Goal: Transaction & Acquisition: Purchase product/service

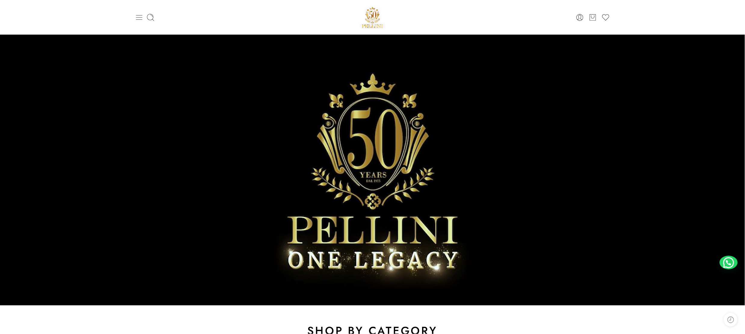
click at [138, 13] on icon at bounding box center [139, 17] width 8 height 8
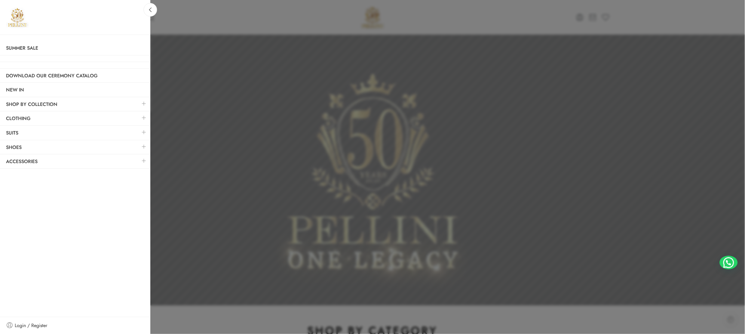
click at [145, 148] on link at bounding box center [144, 146] width 13 height 13
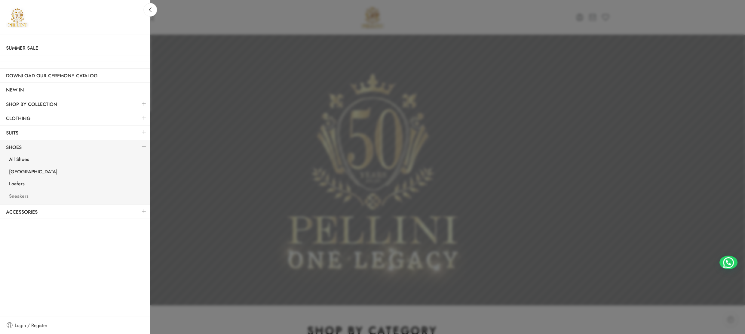
click at [19, 197] on link "Sneakers" at bounding box center [76, 196] width 147 height 12
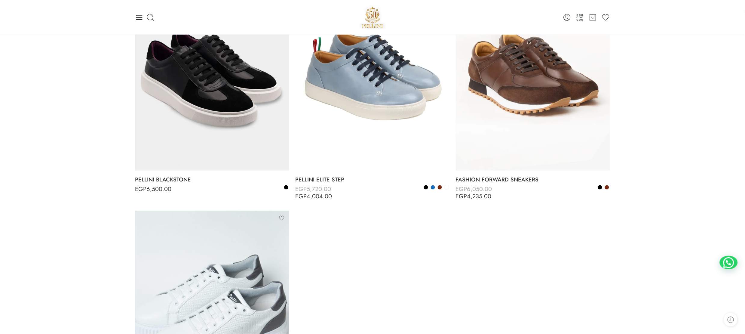
scroll to position [60, 0]
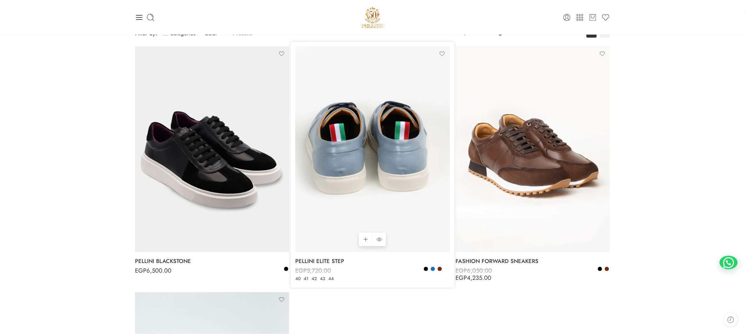
click at [412, 174] on img at bounding box center [372, 149] width 154 height 206
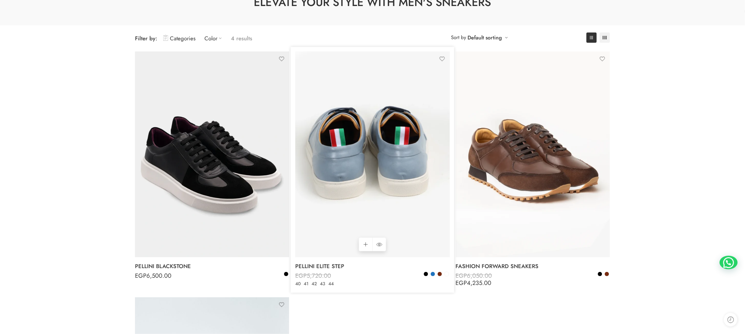
scroll to position [120, 0]
